Goal: Task Accomplishment & Management: Use online tool/utility

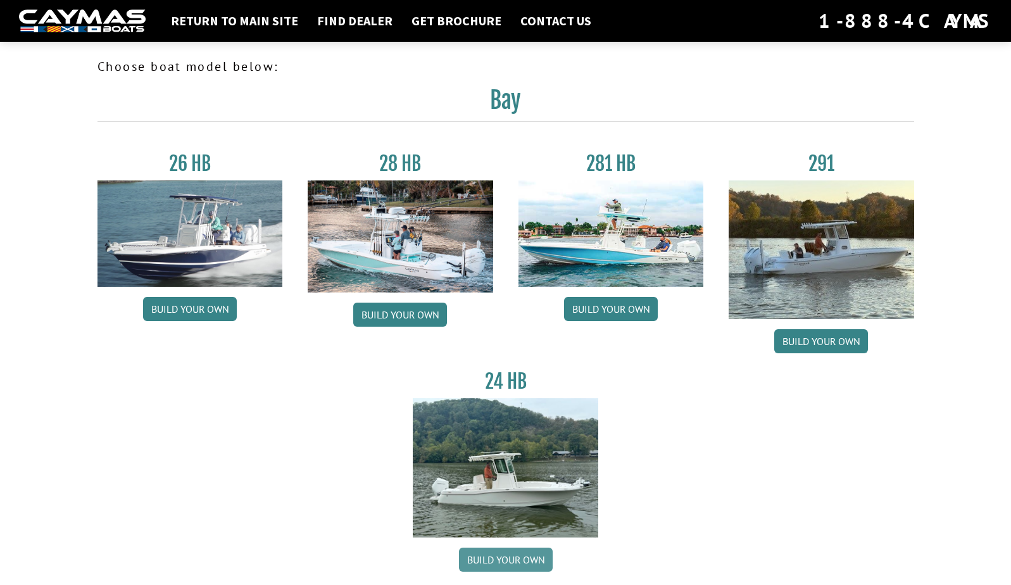
click at [505, 563] on link "Build your own" at bounding box center [506, 560] width 94 height 24
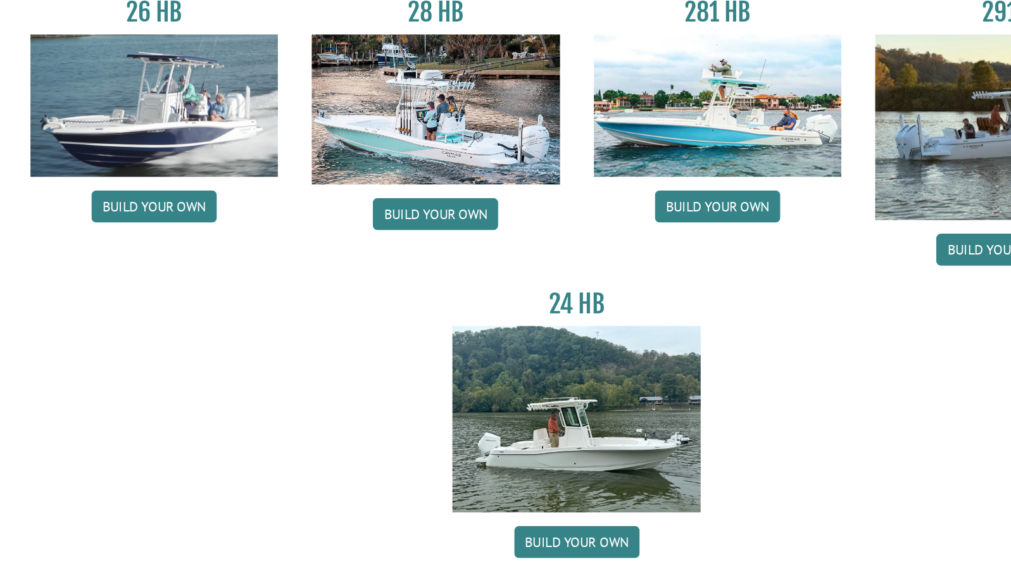
scroll to position [8, 0]
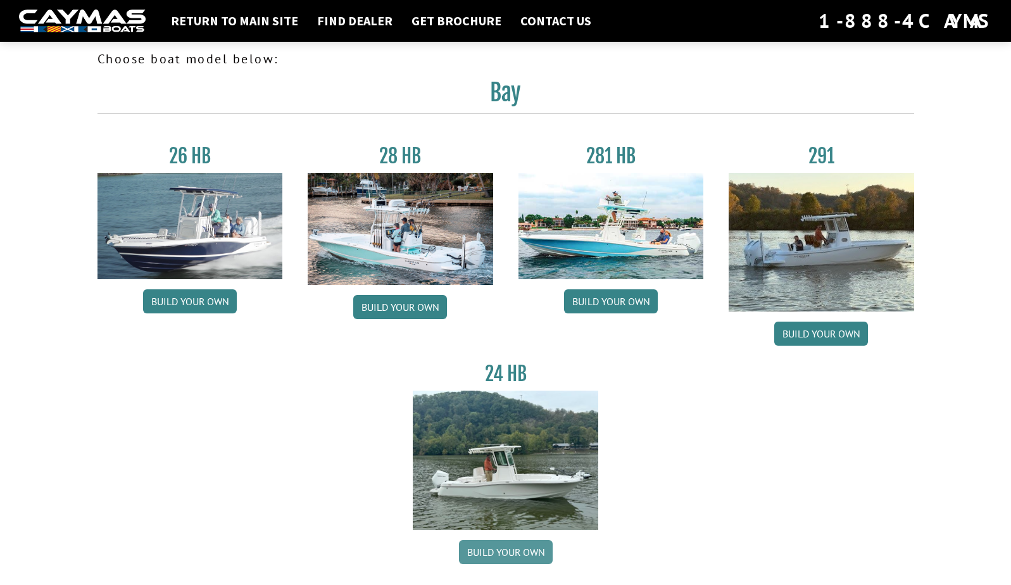
click at [484, 551] on link "Build your own" at bounding box center [506, 552] width 94 height 24
click at [496, 473] on img at bounding box center [506, 460] width 186 height 139
click at [492, 546] on link "Build your own" at bounding box center [506, 552] width 94 height 24
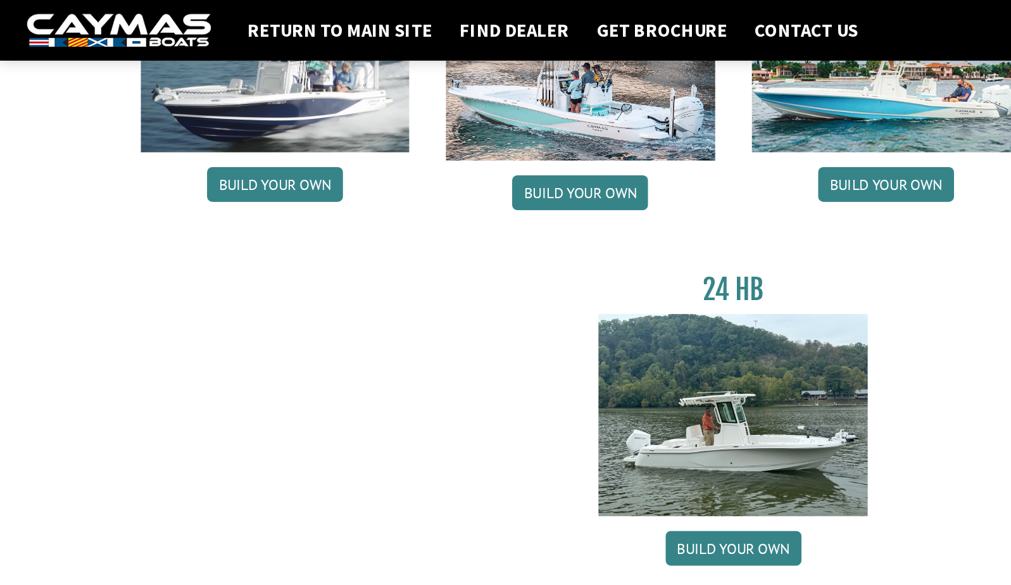
scroll to position [182, 0]
click at [479, 303] on img at bounding box center [506, 286] width 186 height 139
click at [479, 304] on img at bounding box center [506, 286] width 186 height 139
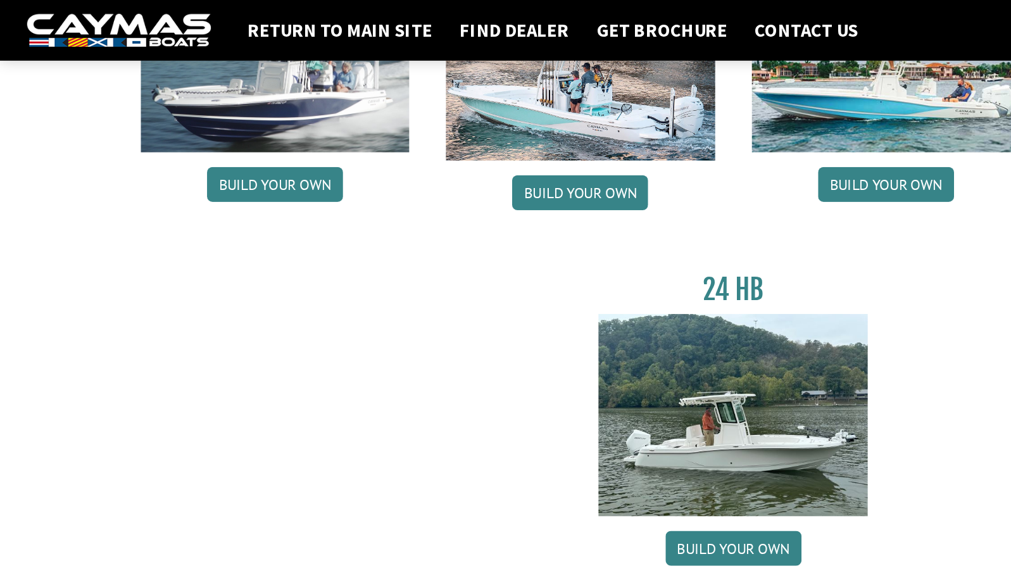
click at [479, 304] on img at bounding box center [506, 286] width 186 height 139
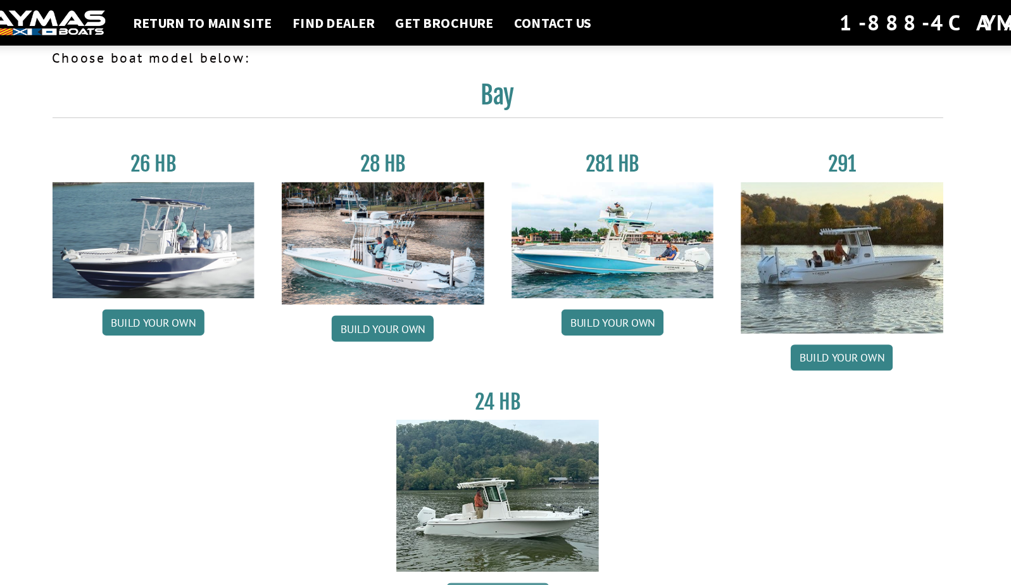
scroll to position [0, 0]
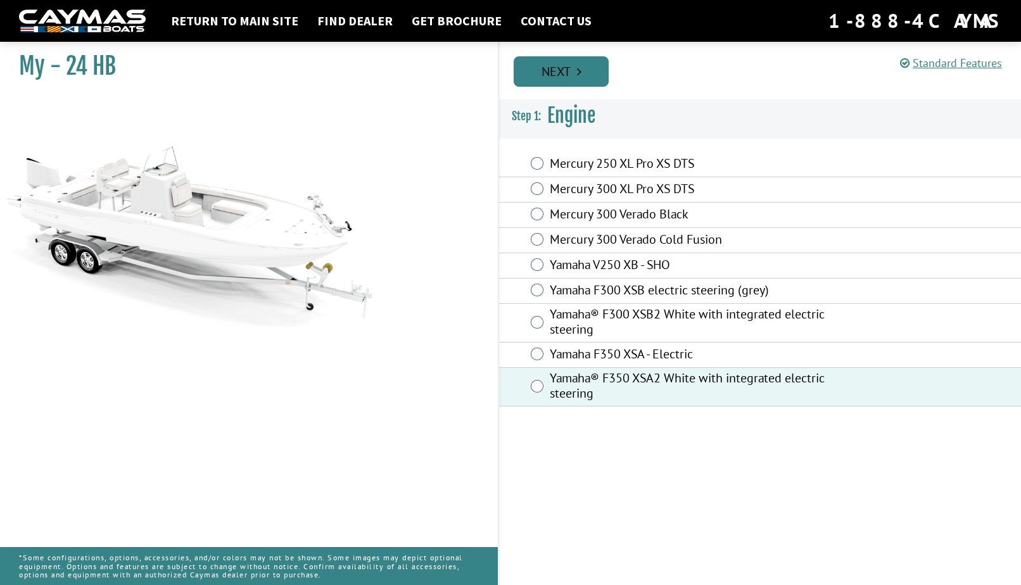
click at [562, 78] on link "Next" at bounding box center [560, 71] width 95 height 30
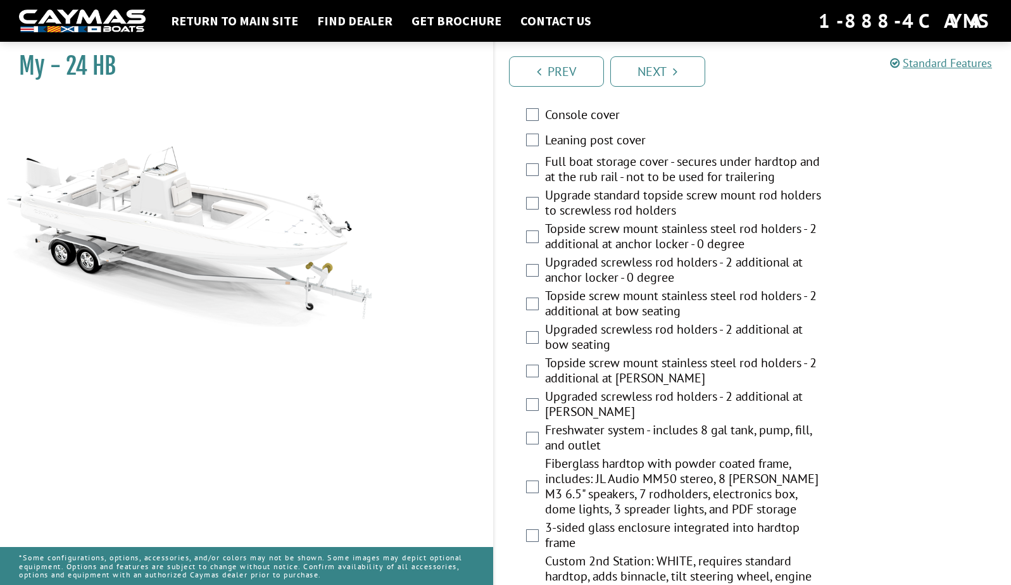
scroll to position [840, 0]
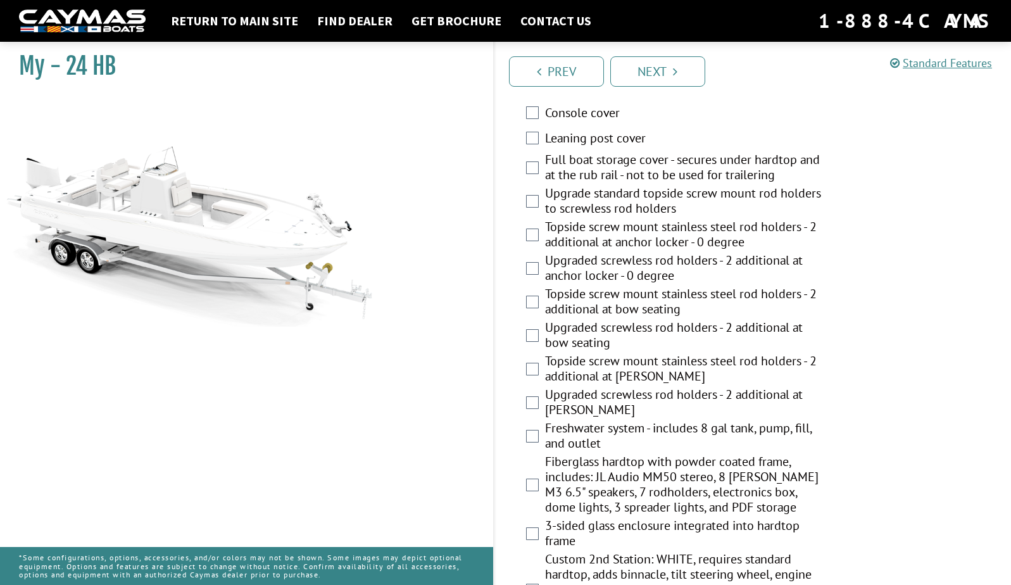
click at [895, 371] on div "Topside screw mount stainless steel rod holders - 2 additional at stern gunnel" at bounding box center [752, 370] width 517 height 34
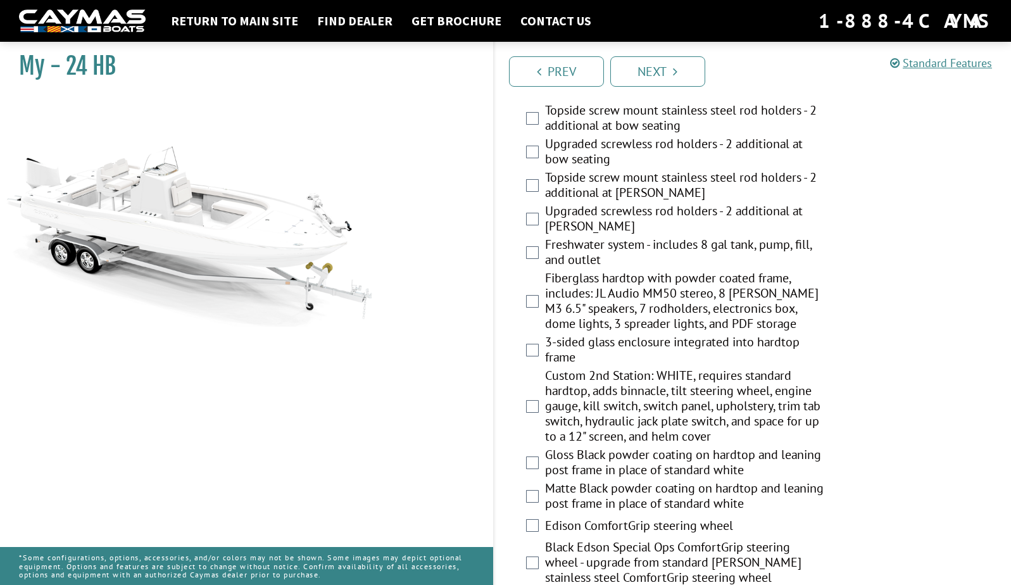
scroll to position [1026, 0]
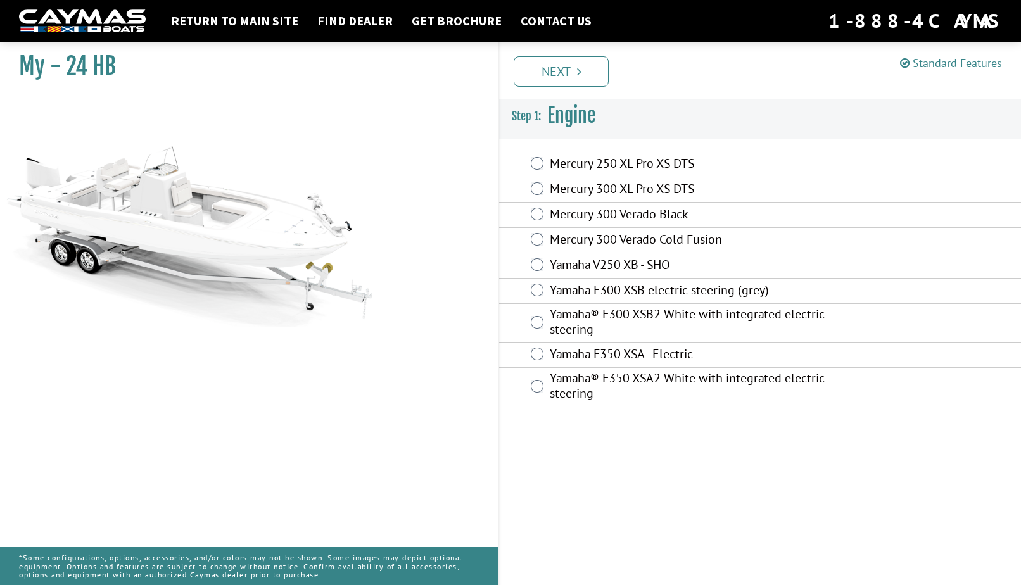
click at [263, 258] on img at bounding box center [190, 211] width 380 height 230
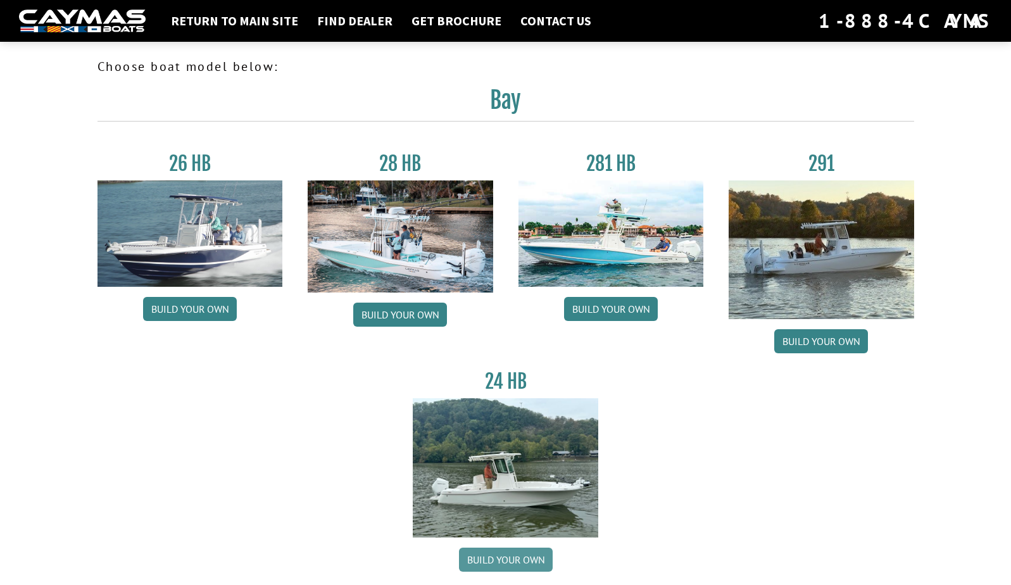
click at [498, 557] on link "Build your own" at bounding box center [506, 560] width 94 height 24
click at [431, 19] on link "Get Brochure" at bounding box center [456, 21] width 103 height 16
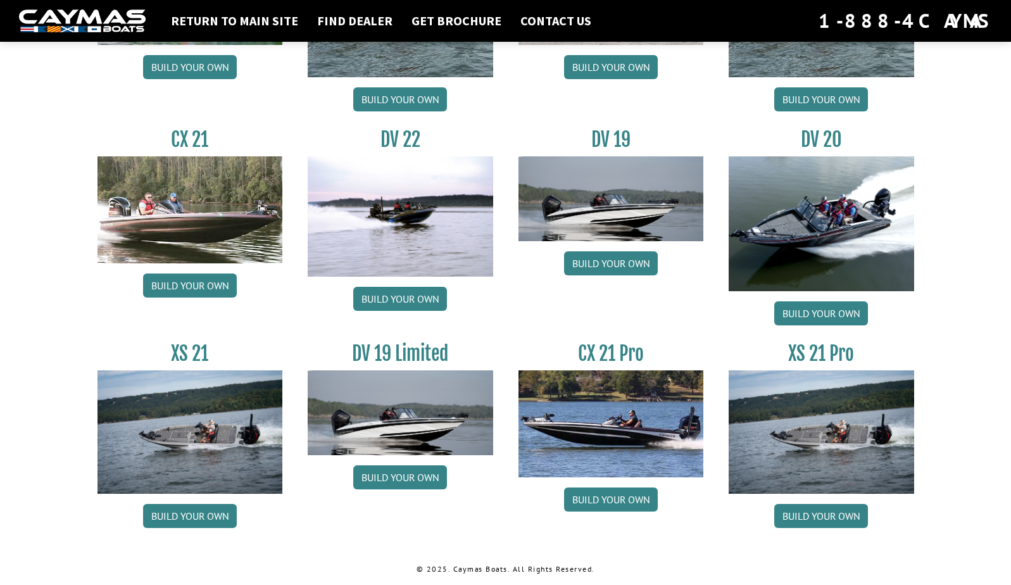
scroll to position [1054, 0]
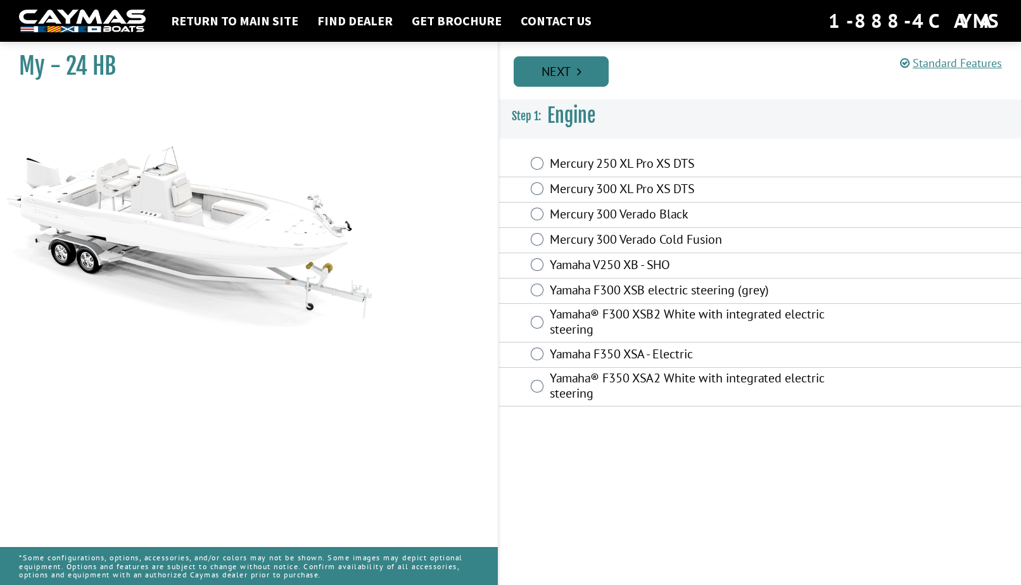
click at [550, 71] on link "Next" at bounding box center [560, 71] width 95 height 30
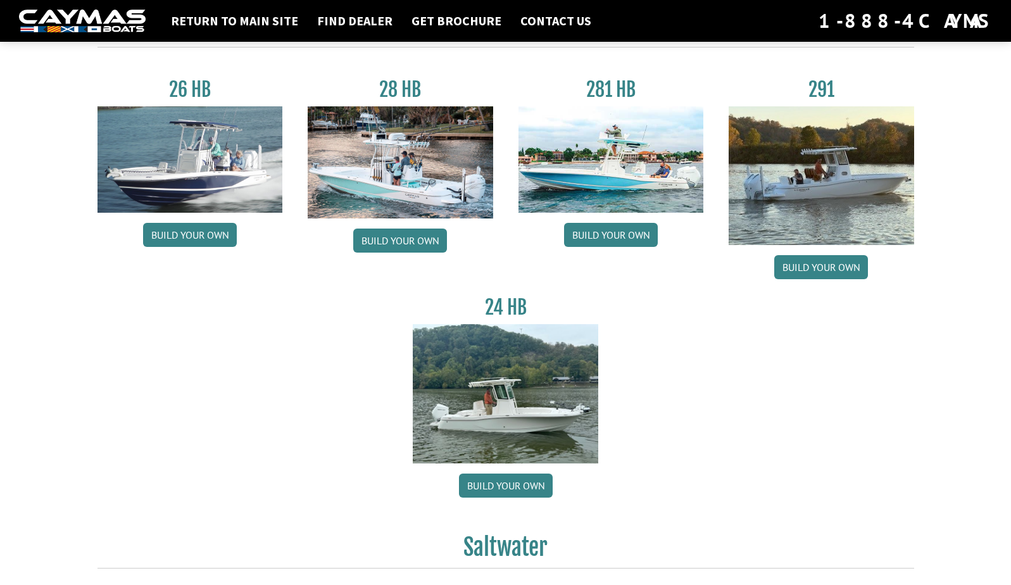
scroll to position [75, 0]
click at [494, 482] on link "Build your own" at bounding box center [506, 485] width 94 height 24
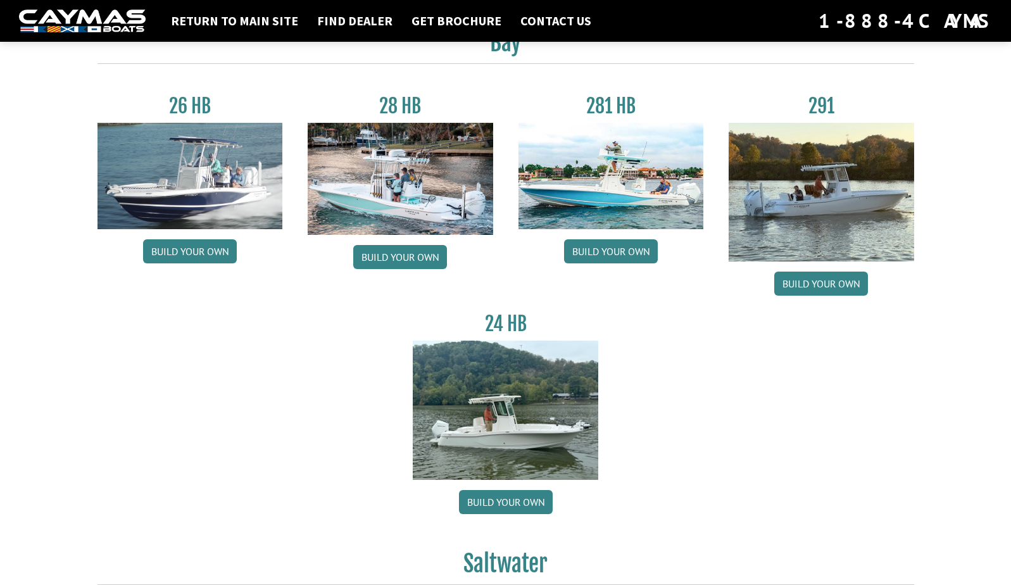
scroll to position [54, 0]
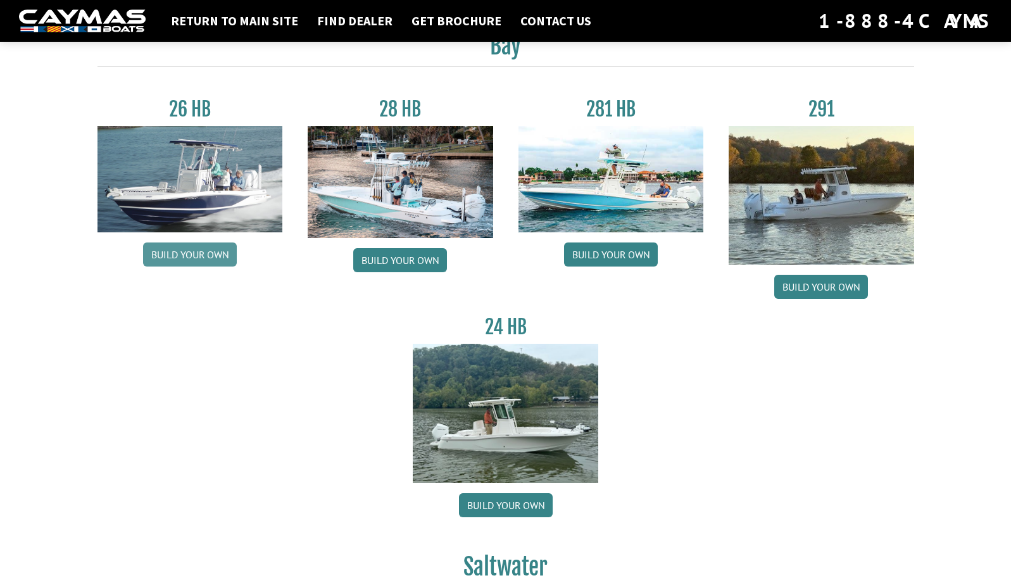
click at [187, 251] on link "Build your own" at bounding box center [190, 254] width 94 height 24
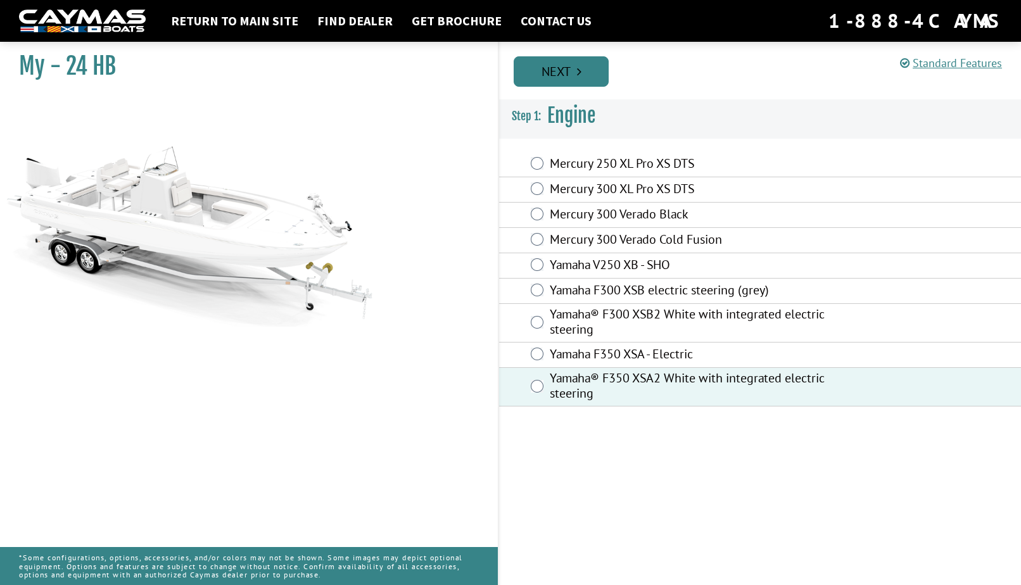
click at [590, 67] on link "Next" at bounding box center [560, 71] width 95 height 30
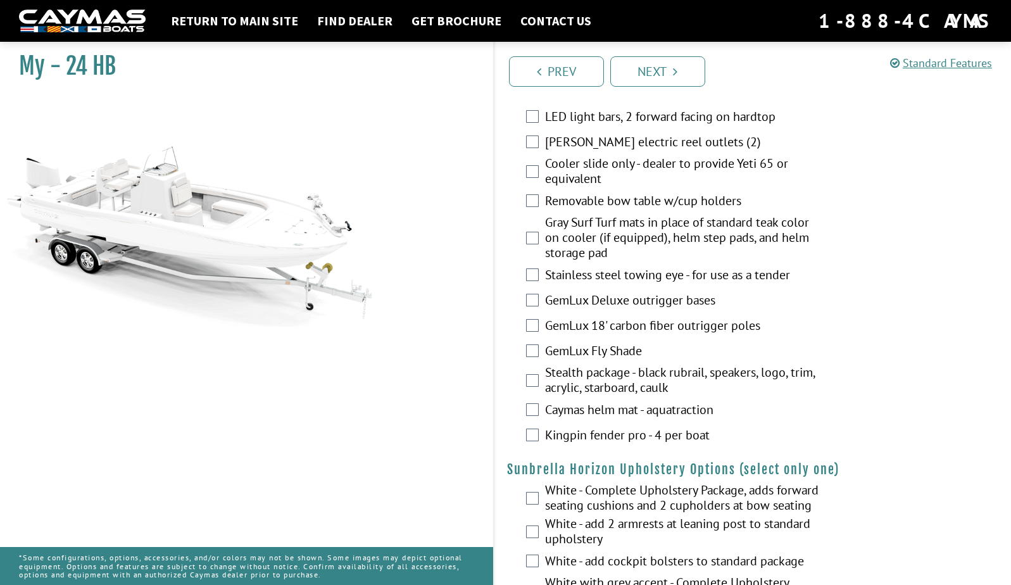
scroll to position [1754, 0]
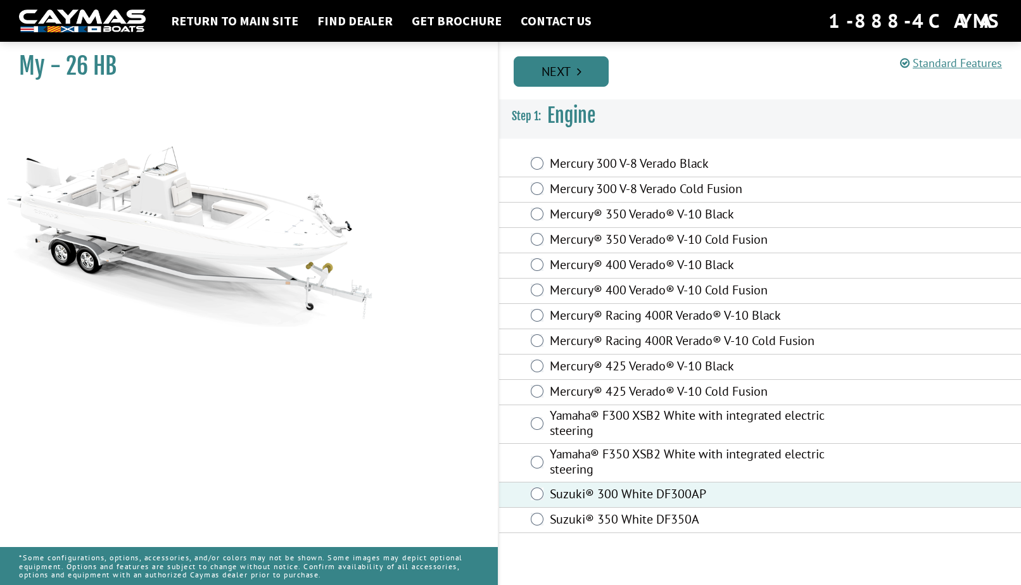
click at [584, 67] on link "Next" at bounding box center [560, 71] width 95 height 30
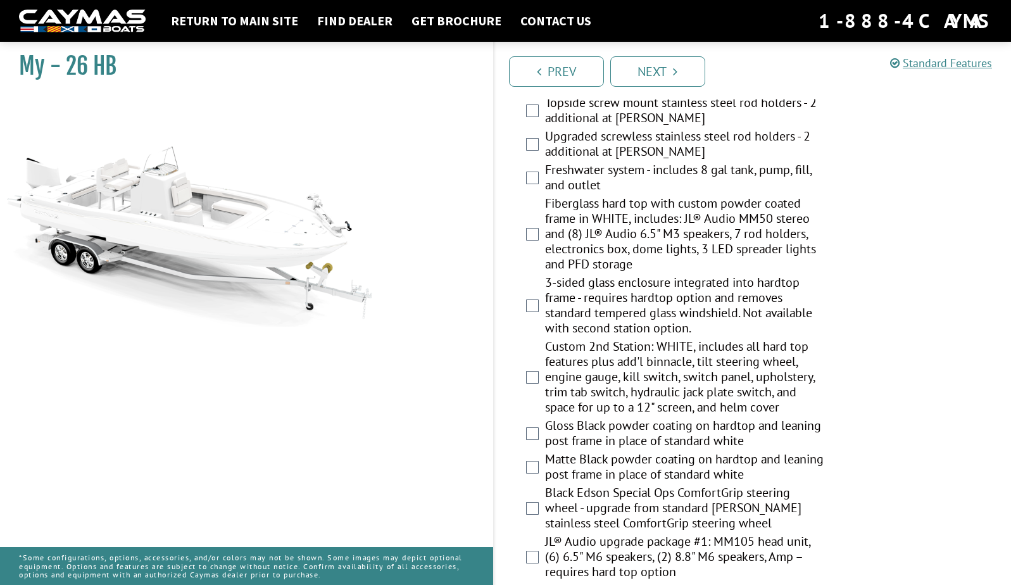
scroll to position [1114, 0]
